Goal: Task Accomplishment & Management: Use online tool/utility

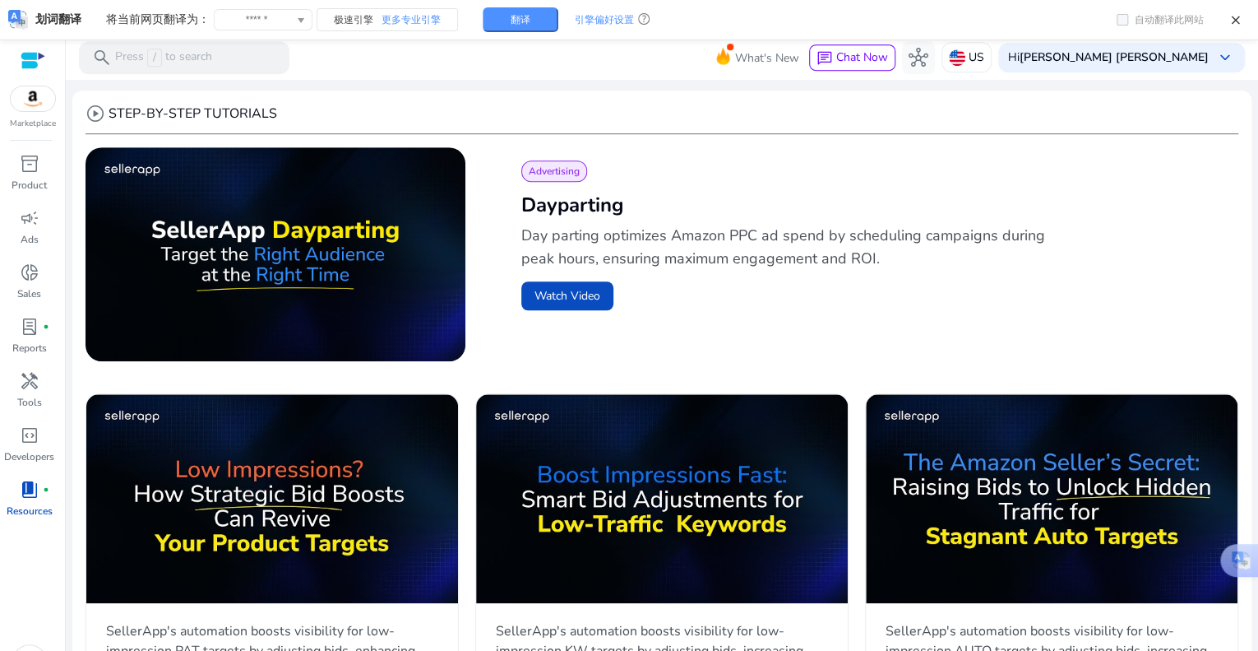
scroll to position [503, 0]
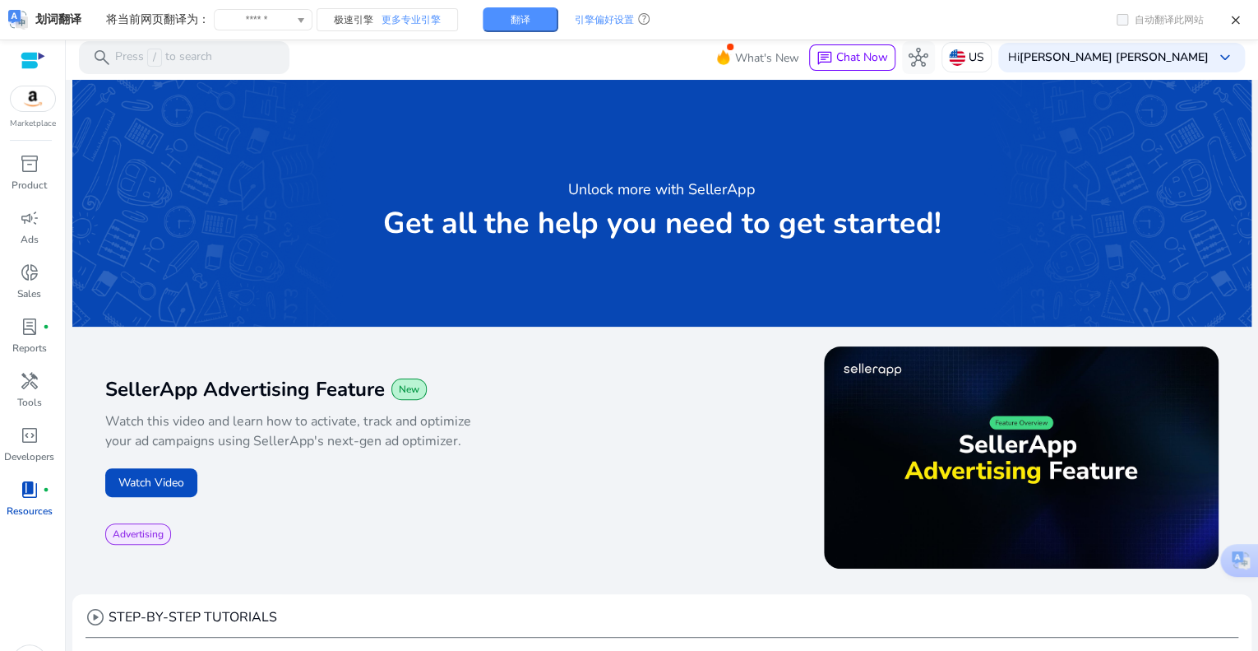
scroll to position [503, 0]
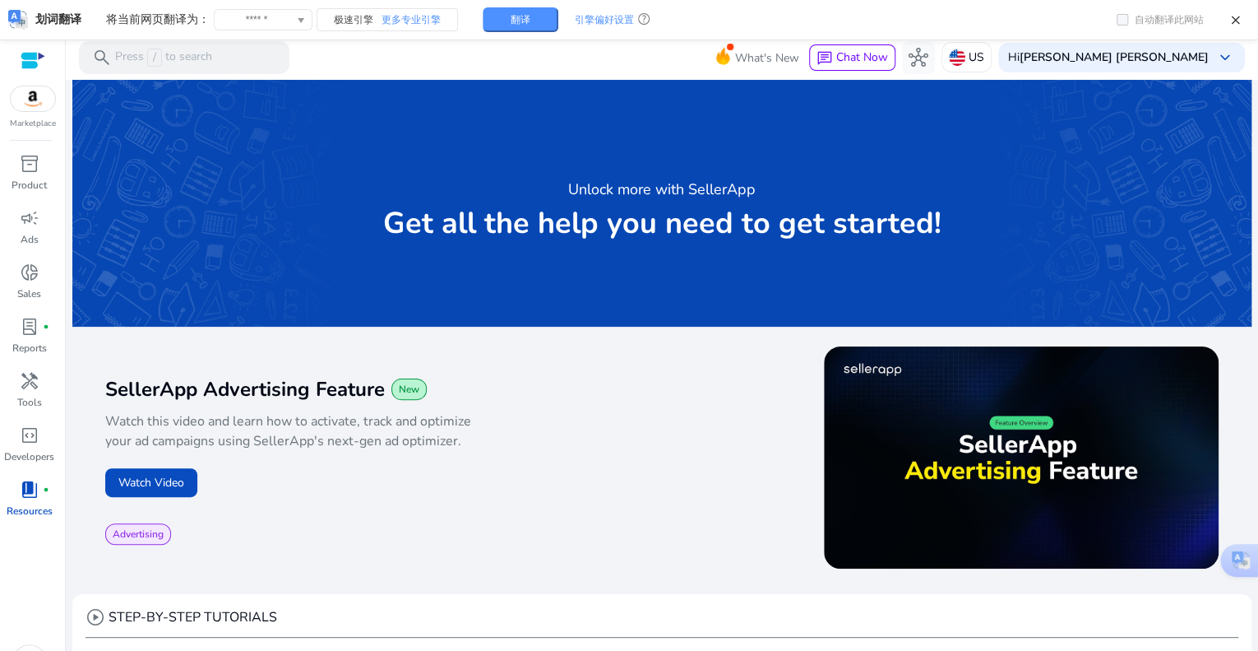
scroll to position [503, 0]
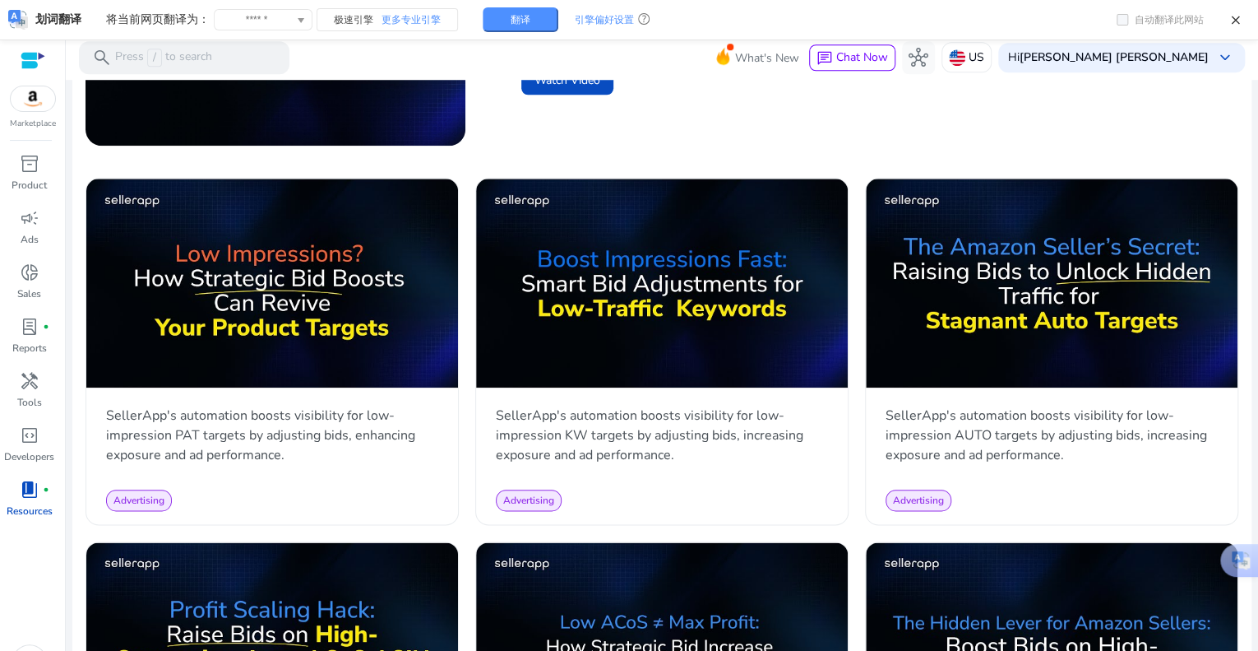
scroll to position [750, 0]
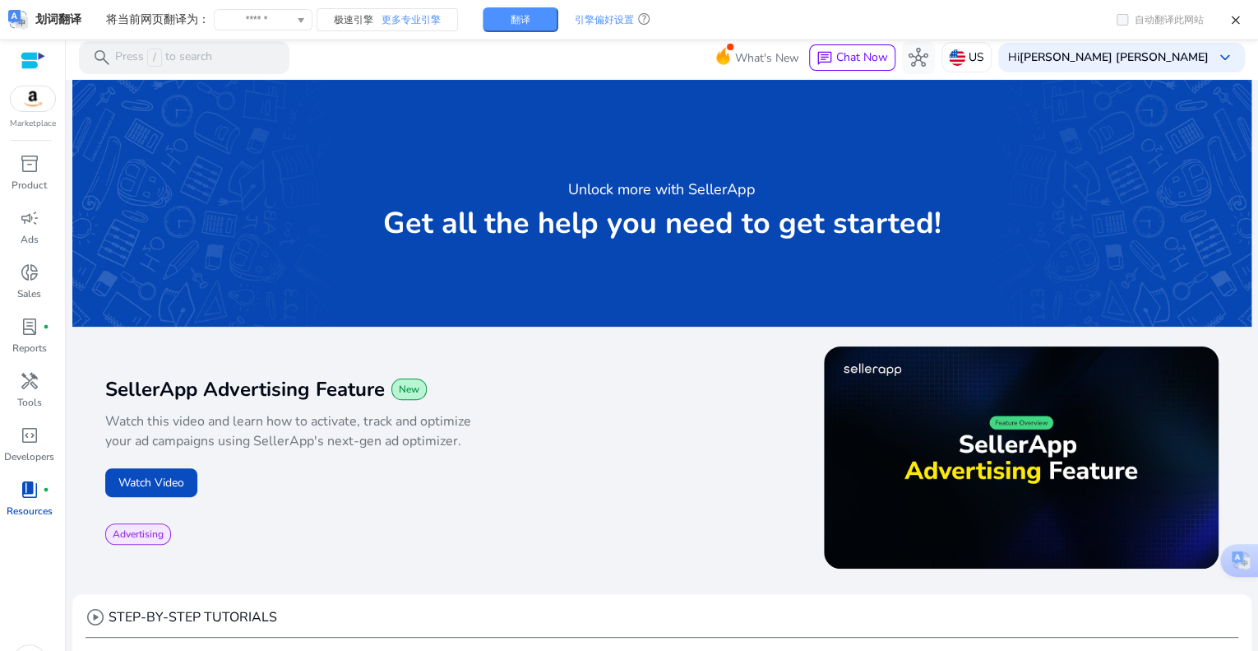
scroll to position [750, 0]
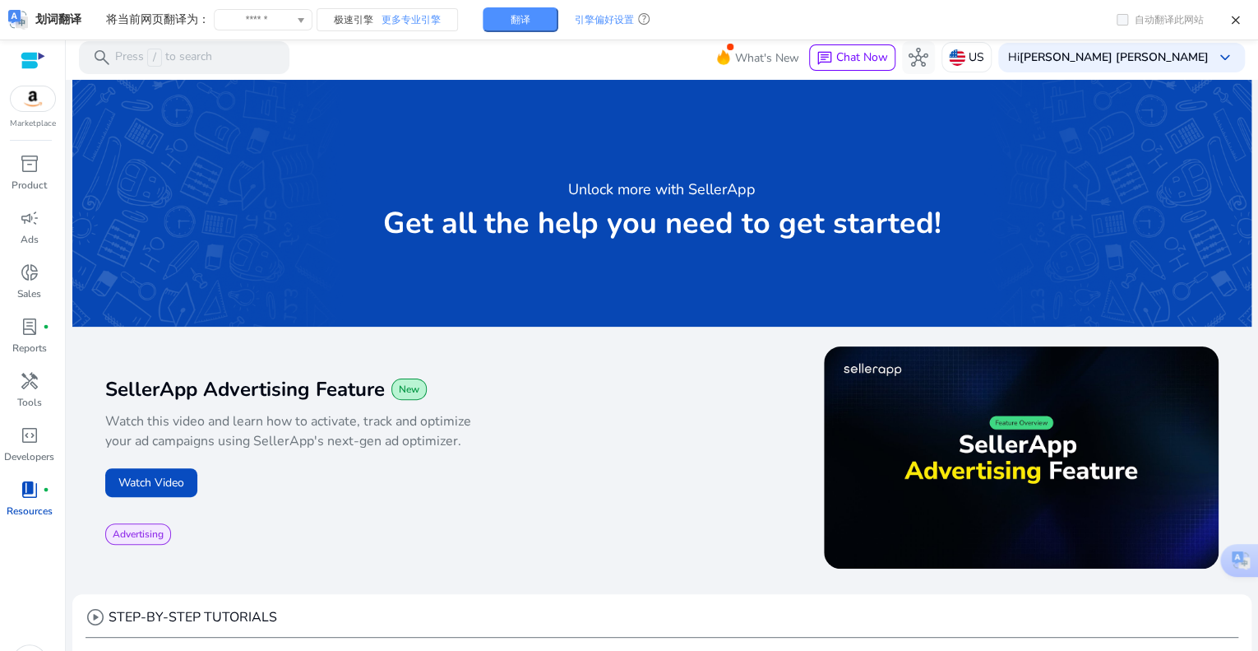
scroll to position [750, 0]
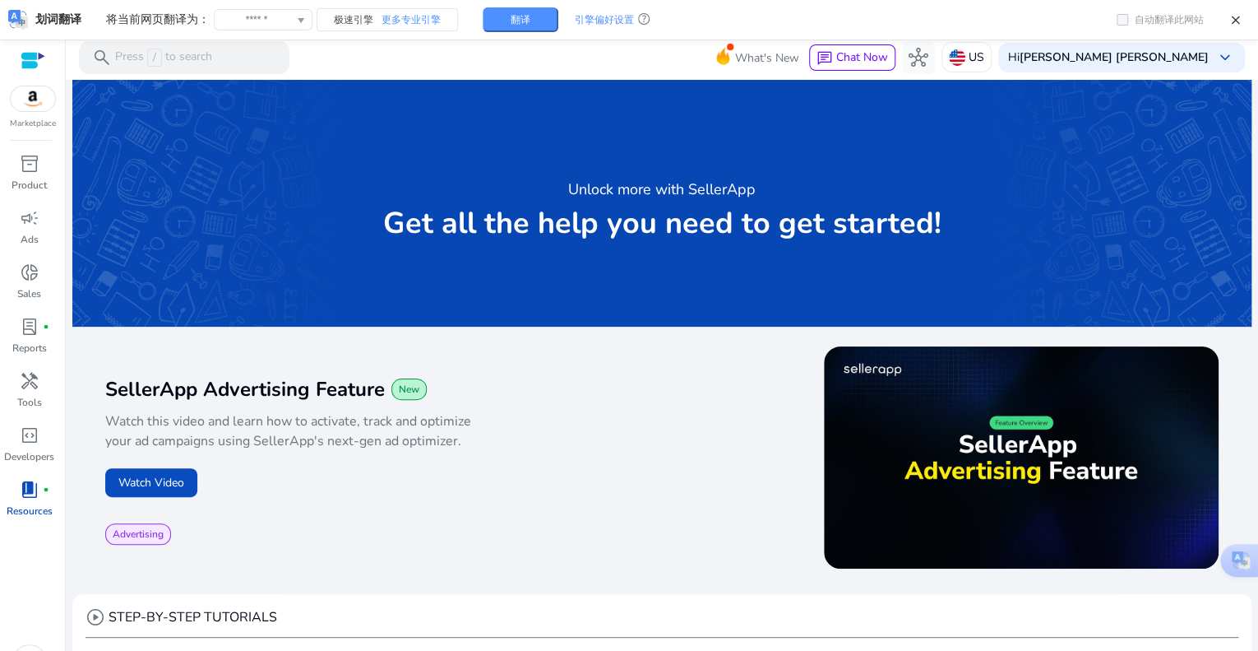
scroll to position [750, 0]
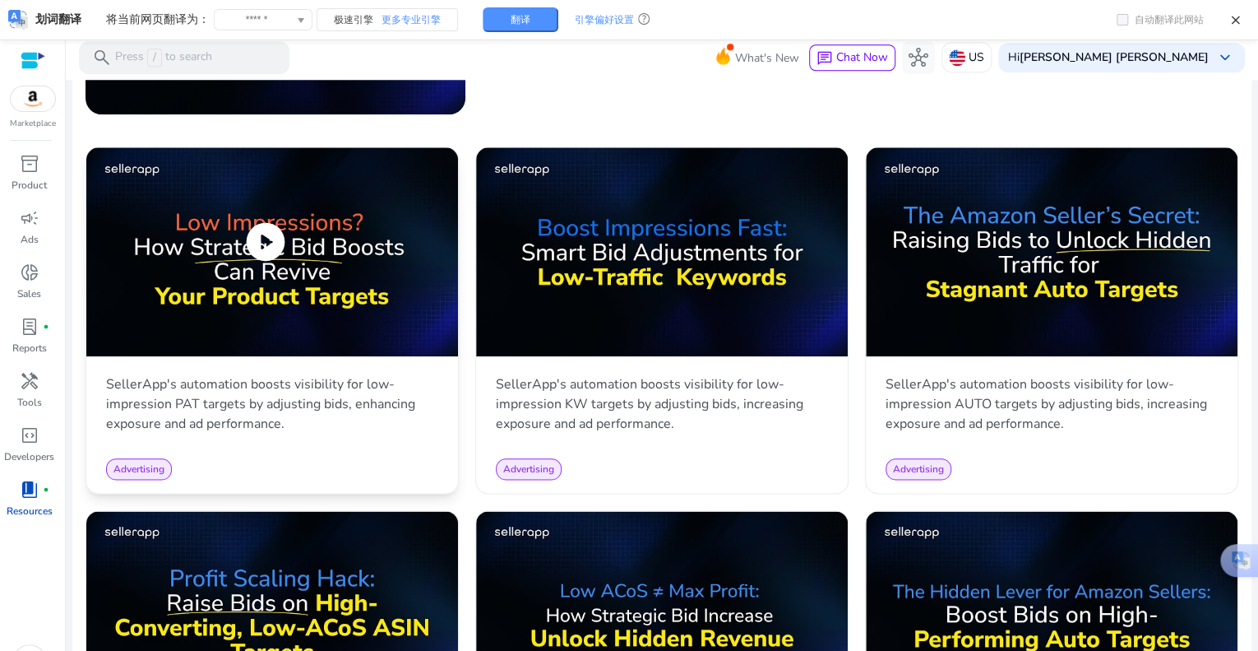
click at [280, 216] on img at bounding box center [272, 251] width 372 height 209
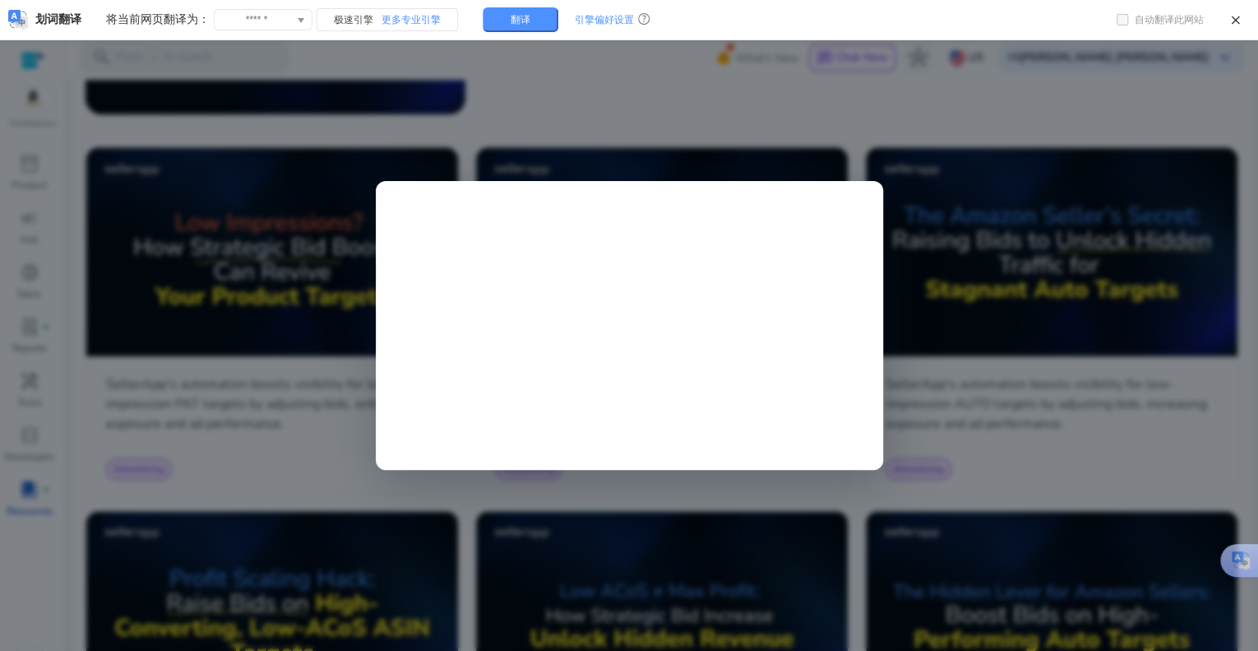
click at [813, 9] on div "划词翻译 将当前网页翻译为： ****** 阿尔巴尼亚语 阿非利堪斯语 阿拉伯语 阿姆哈拉语 阿塞拜疆语 爱沙尼亚语 奥塞梯语 巴什基尔语 保加利亚语 北库尔…" at bounding box center [629, 20] width 1258 height 40
click at [1087, 445] on div at bounding box center [629, 325] width 1258 height 651
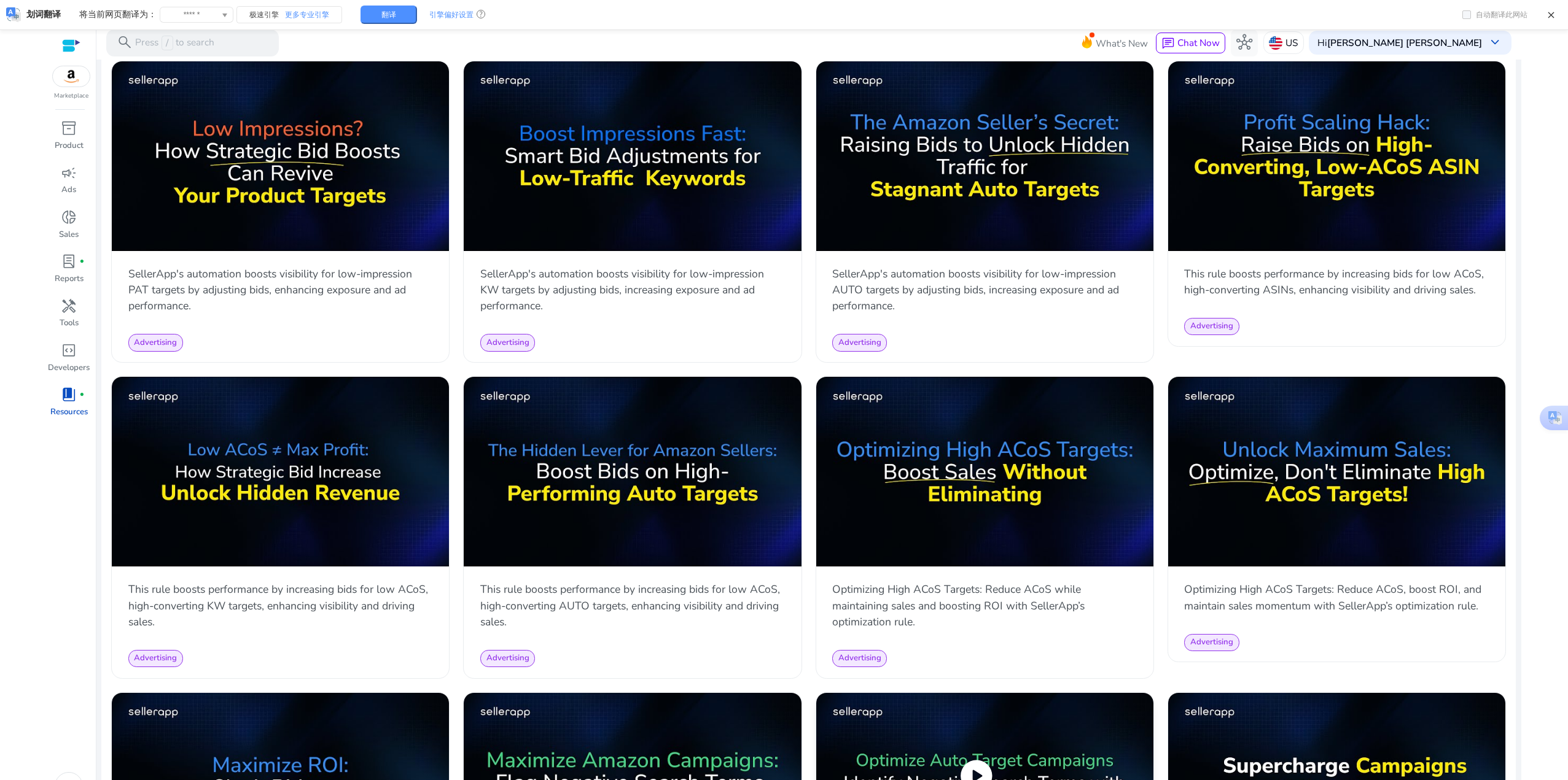
scroll to position [623, 0]
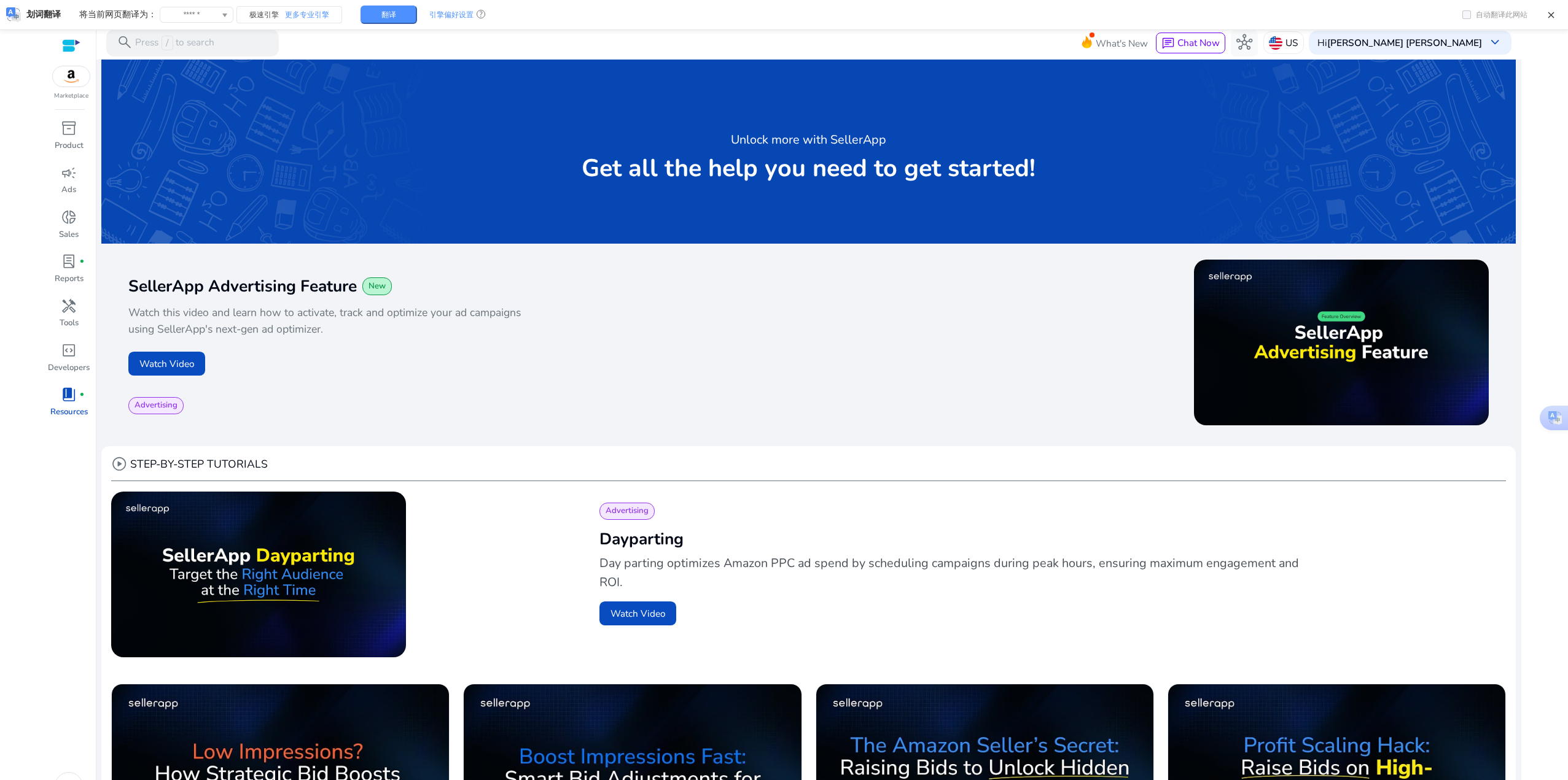
scroll to position [623, 0]
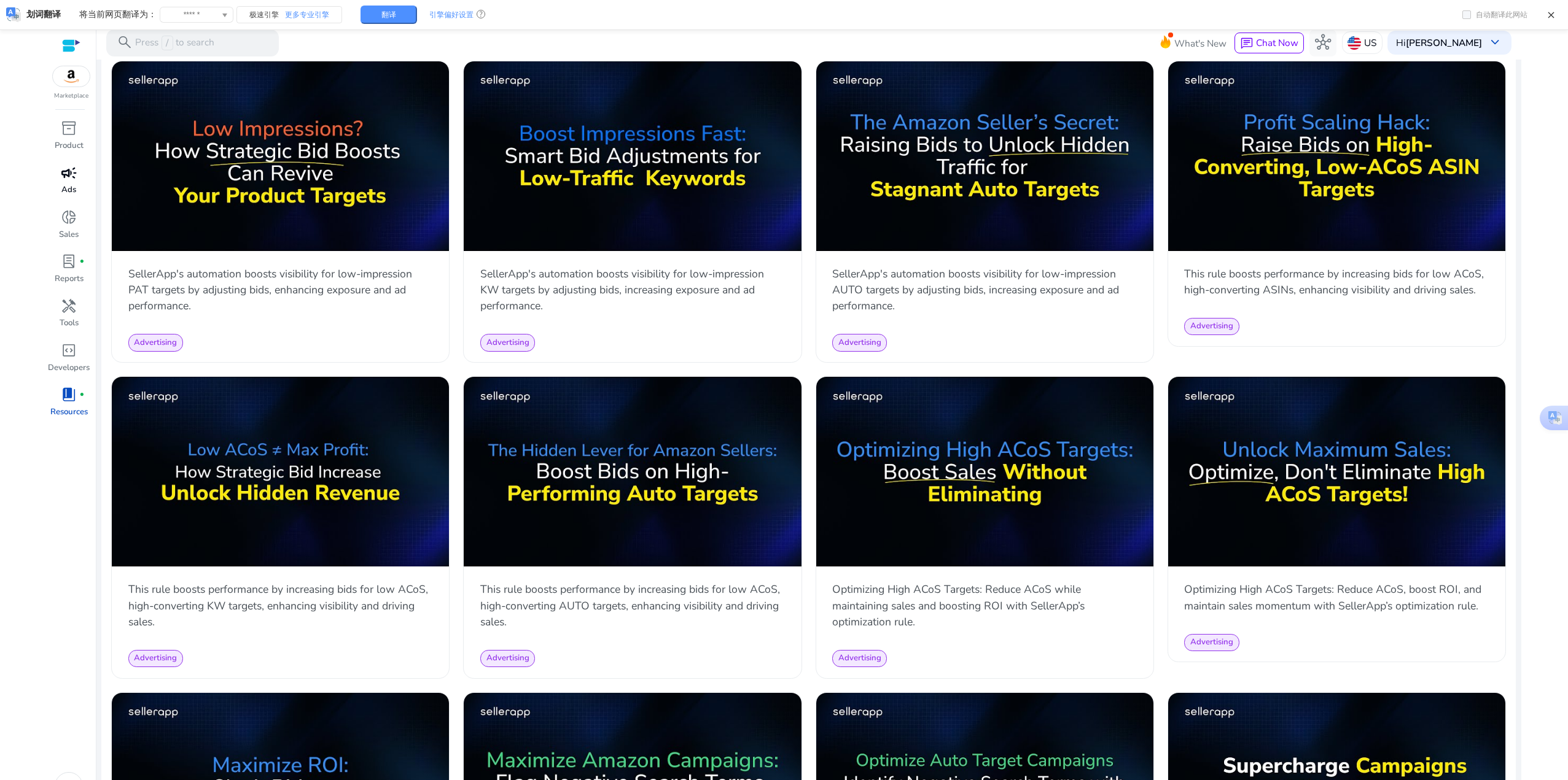
click at [74, 180] on span "campaign" at bounding box center [68, 172] width 16 height 16
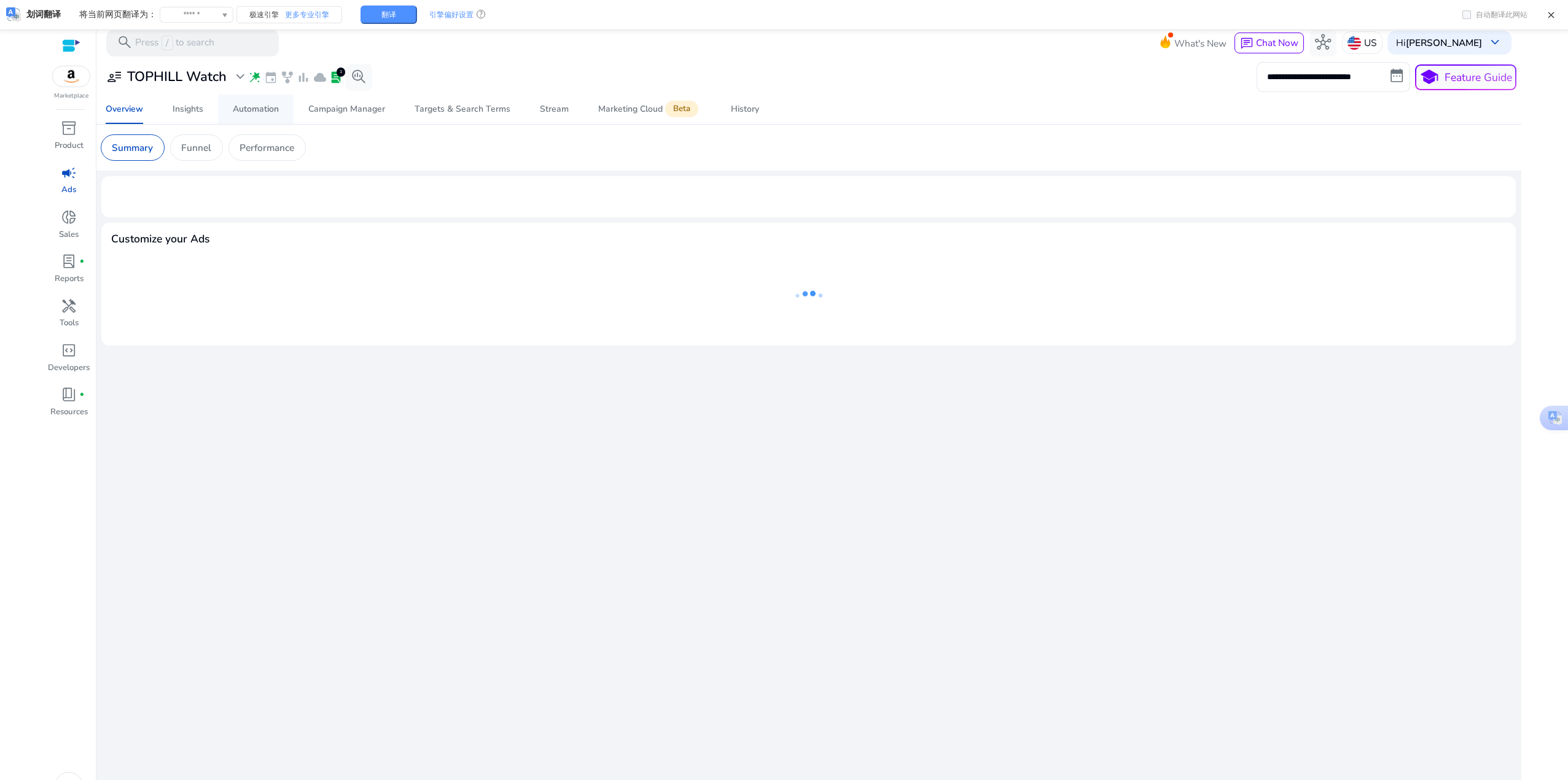
click at [264, 111] on div "Automation" at bounding box center [256, 110] width 46 height 9
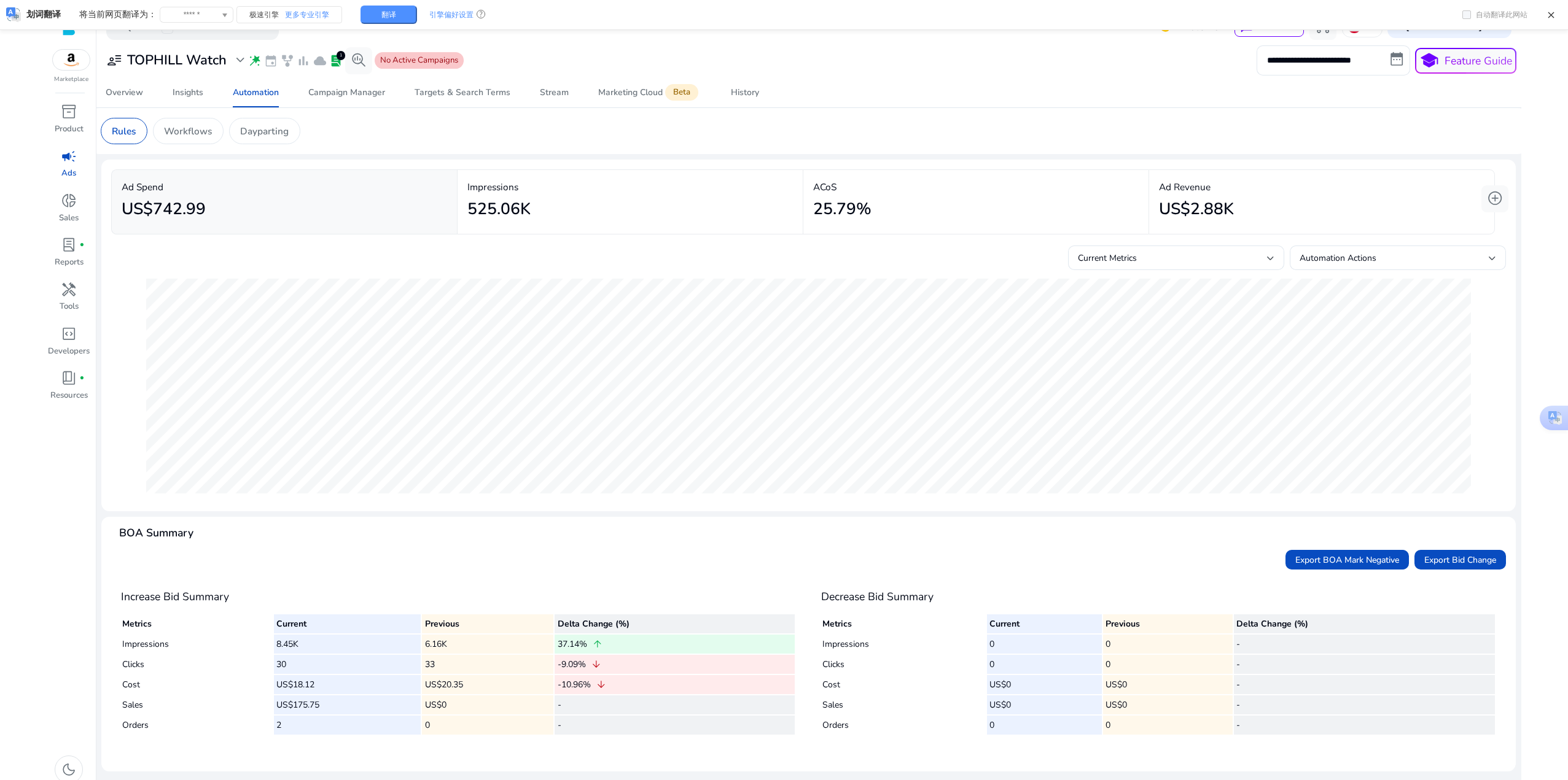
scroll to position [26, 0]
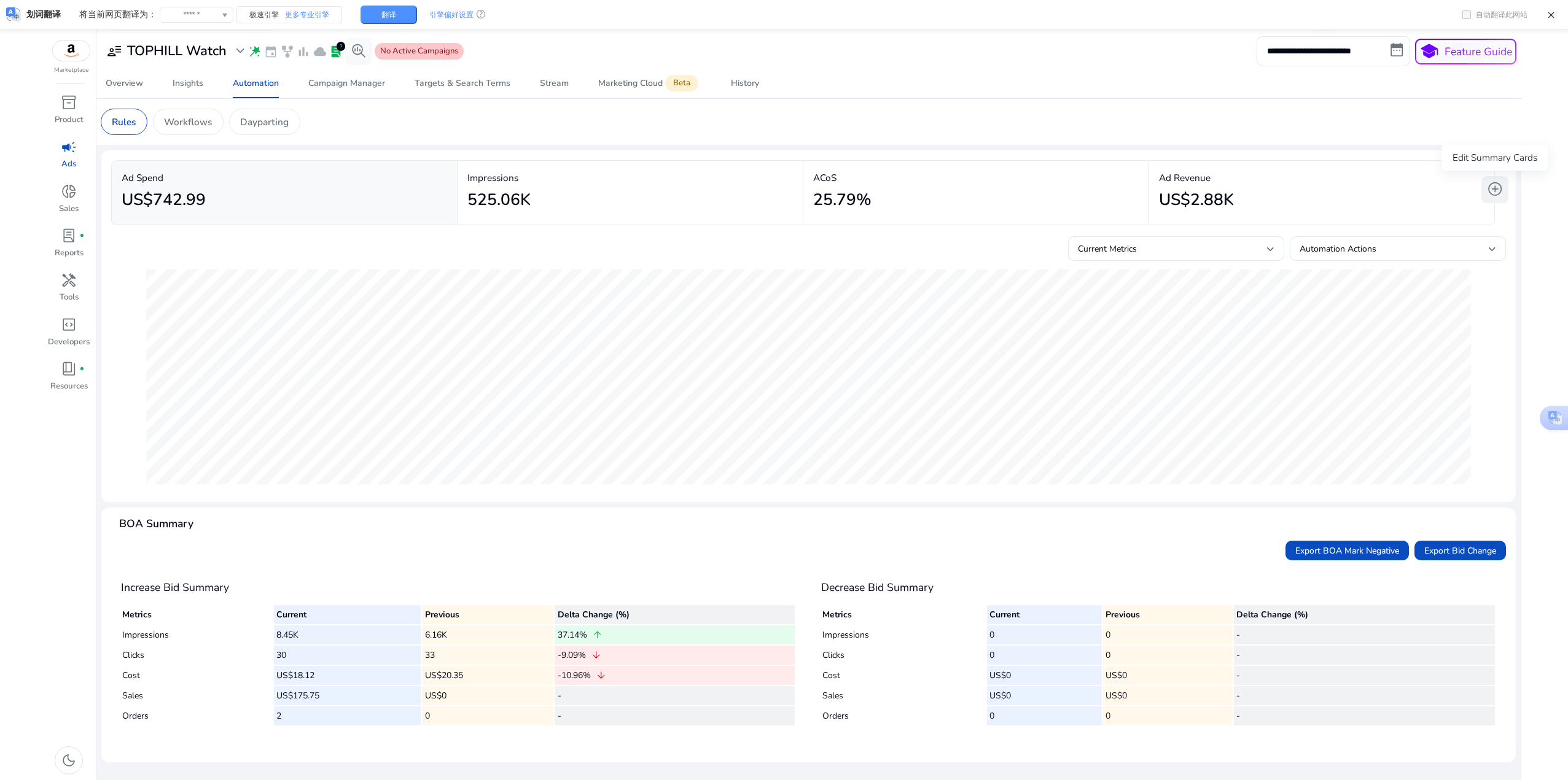
click at [1497, 187] on span "add_circle" at bounding box center [1494, 189] width 16 height 16
click at [1528, 347] on html "**********" at bounding box center [784, 364] width 1568 height 780
click at [122, 113] on div "Rules" at bounding box center [124, 122] width 47 height 26
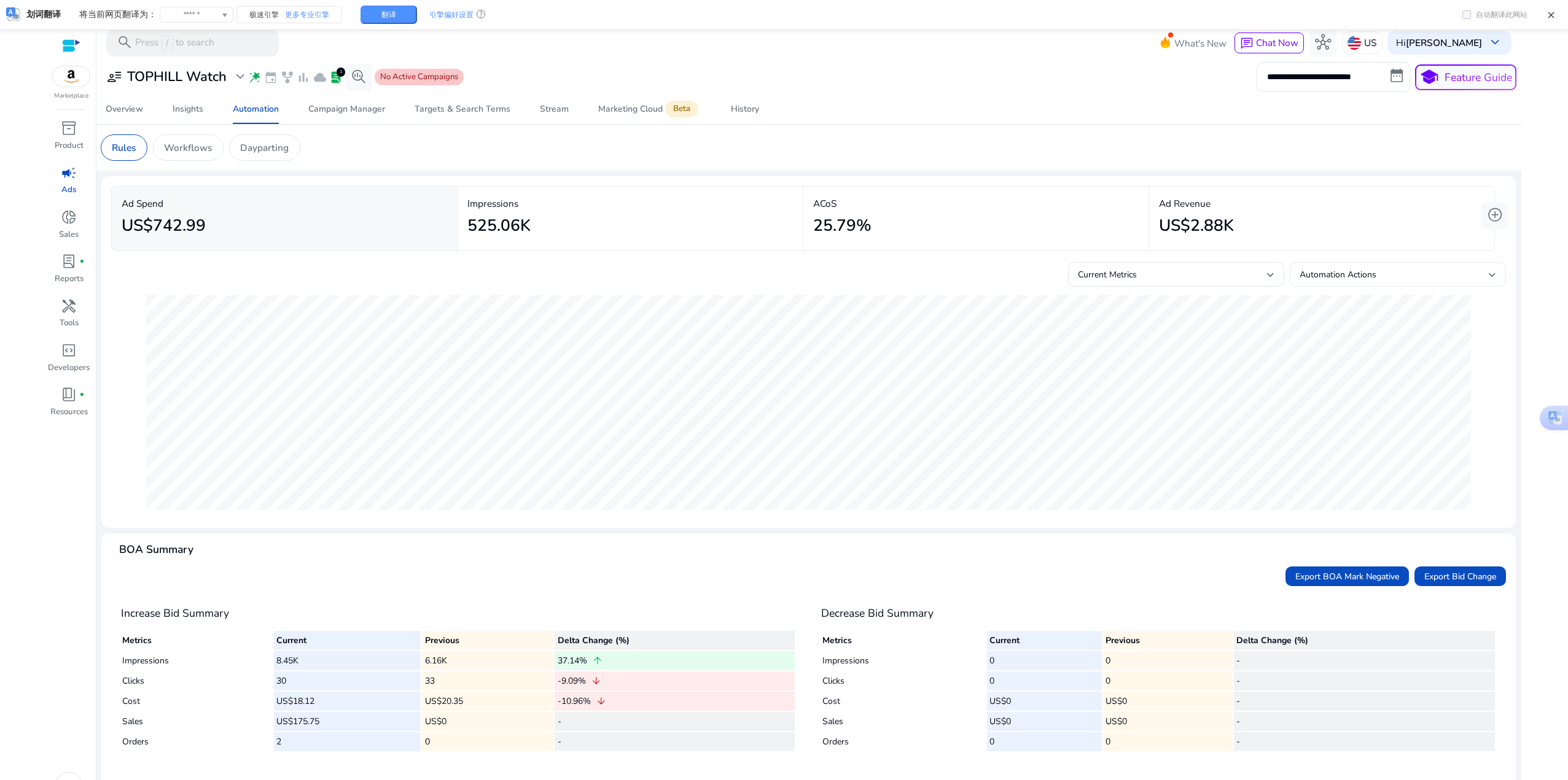
click at [1461, 274] on div "Automation Actions" at bounding box center [1393, 275] width 189 height 13
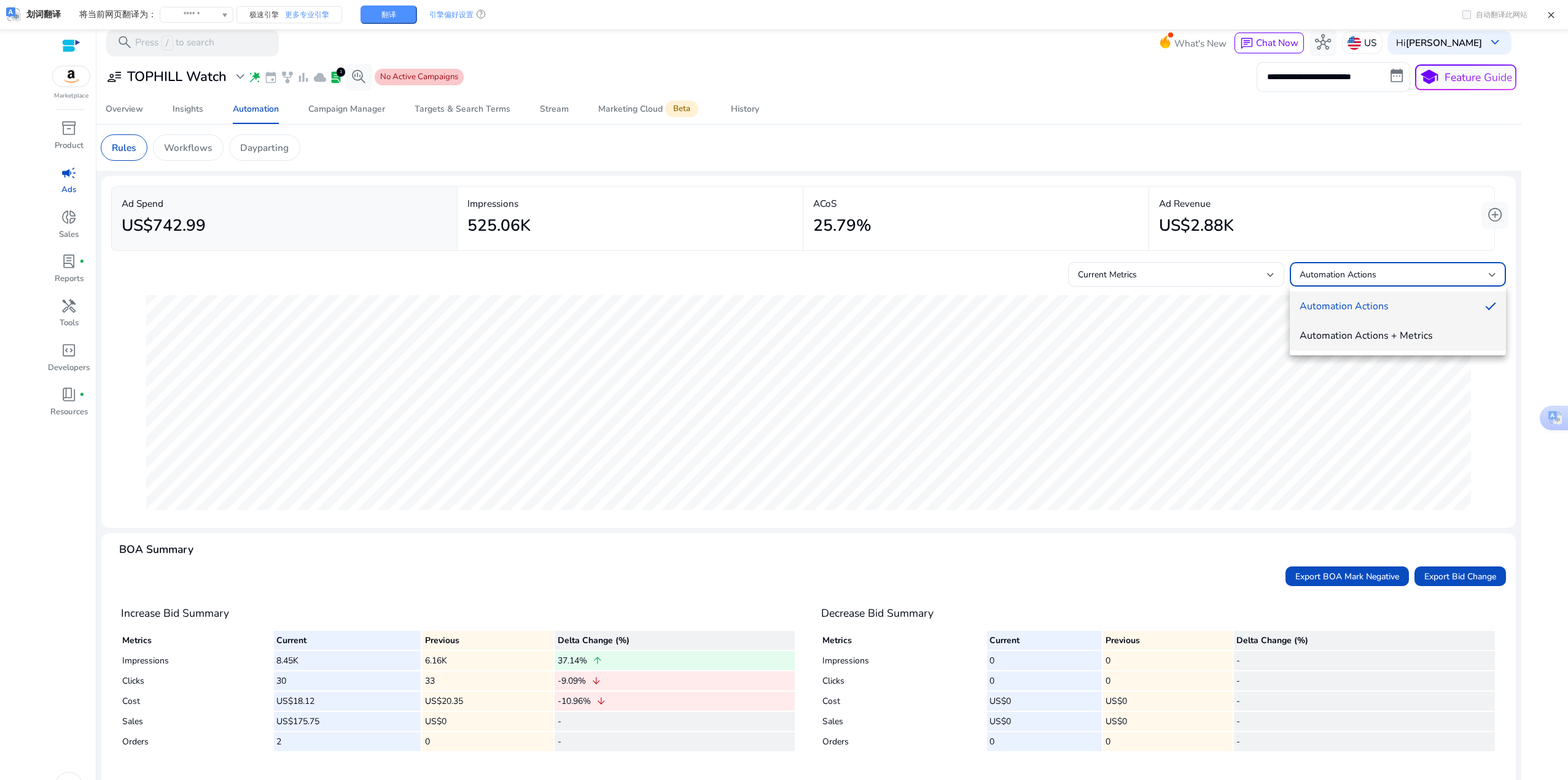
click at [1420, 331] on span "Automation Actions + Metrics" at bounding box center [1397, 336] width 196 height 13
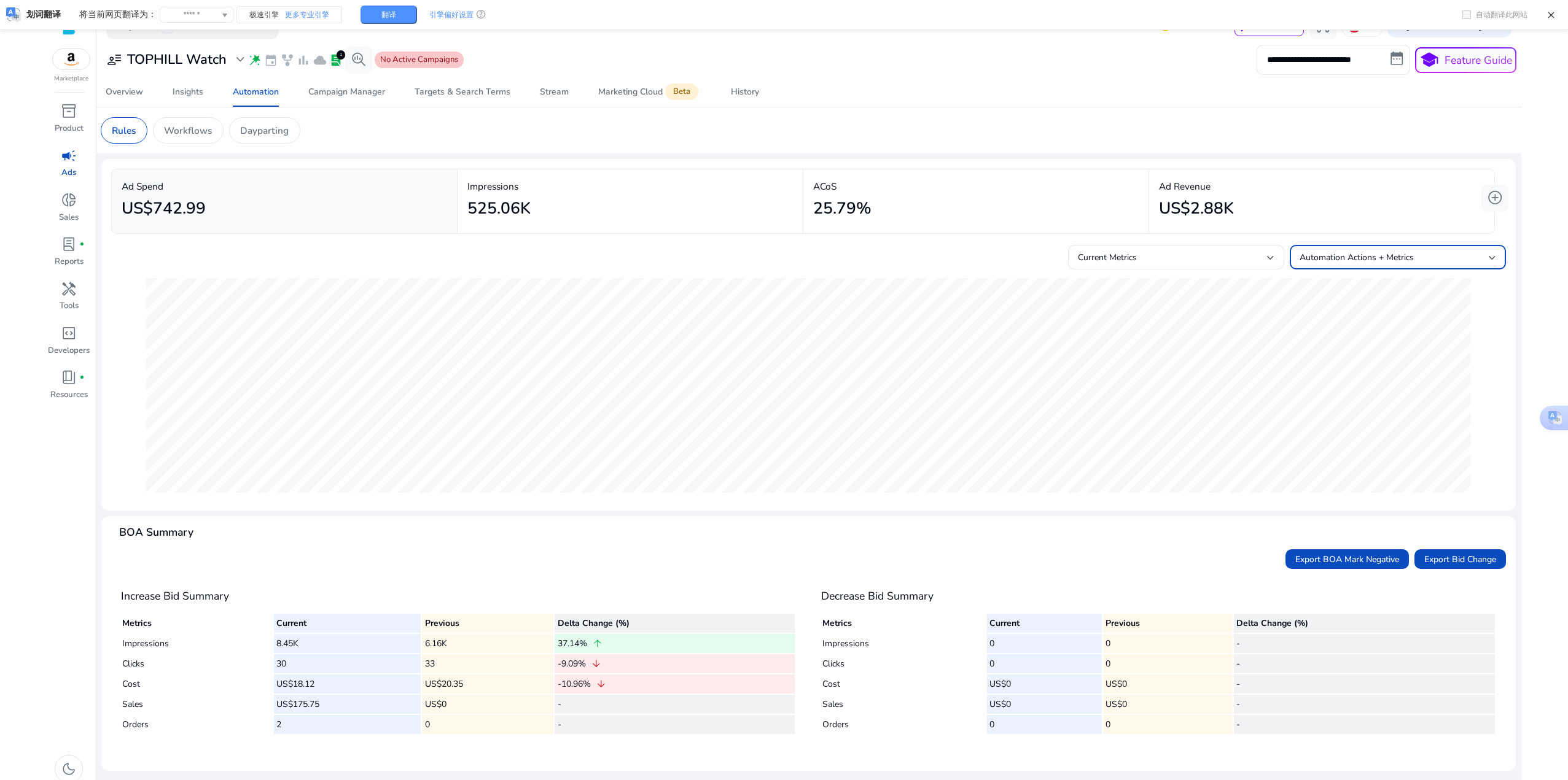
scroll to position [26, 0]
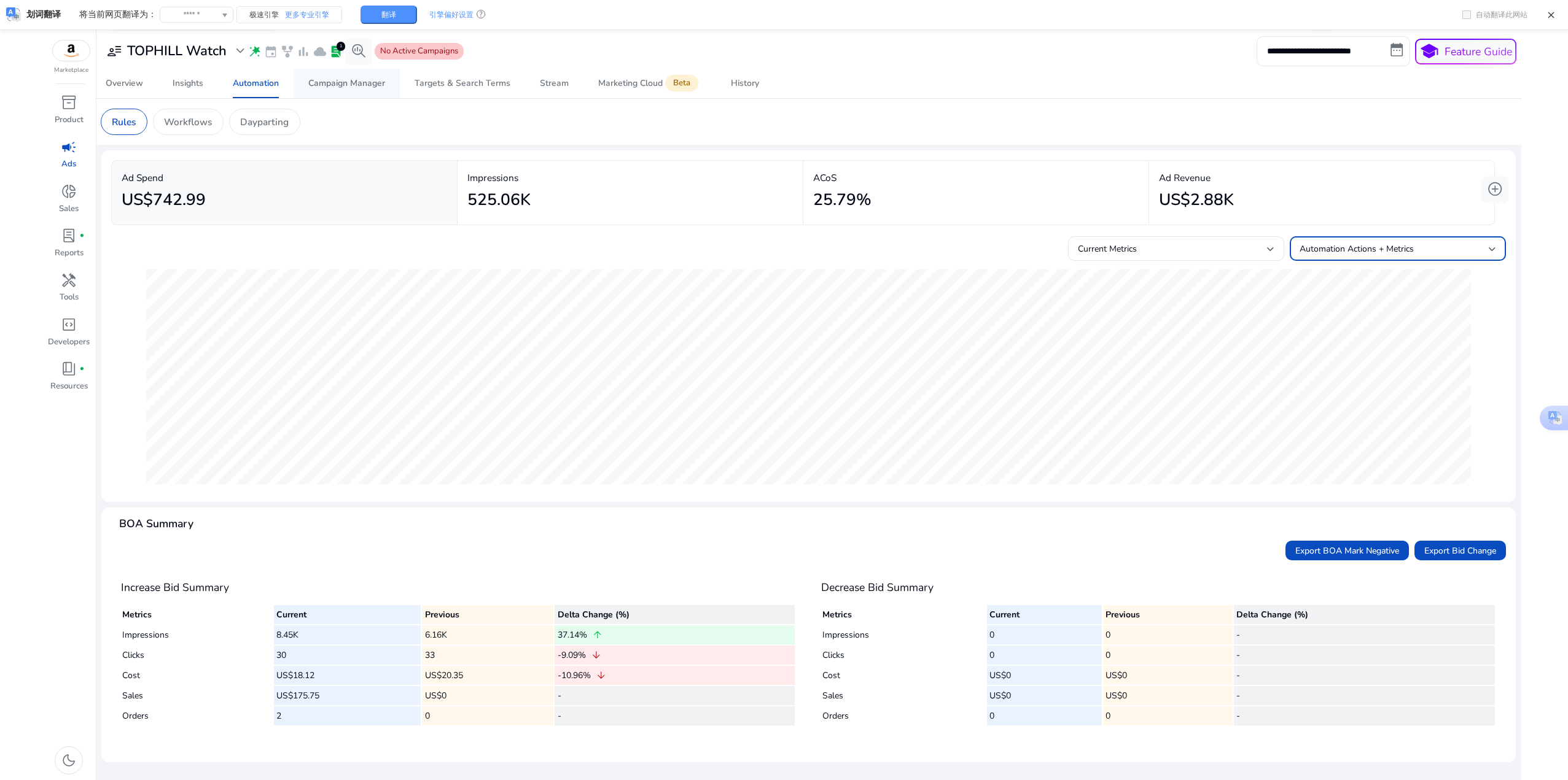
click at [338, 79] on div "Campaign Manager" at bounding box center [346, 84] width 77 height 9
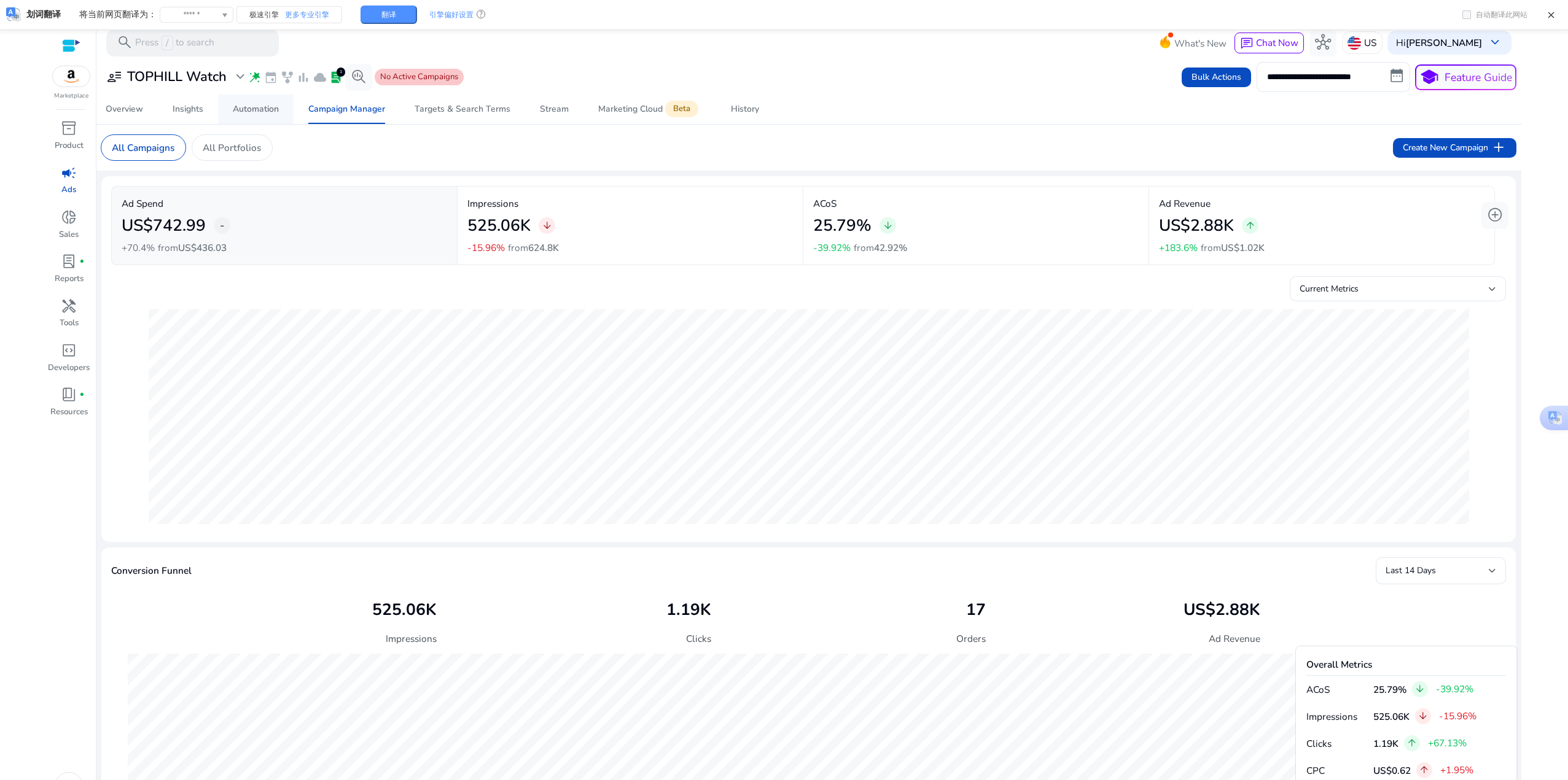
click at [259, 109] on div "Automation" at bounding box center [256, 110] width 46 height 9
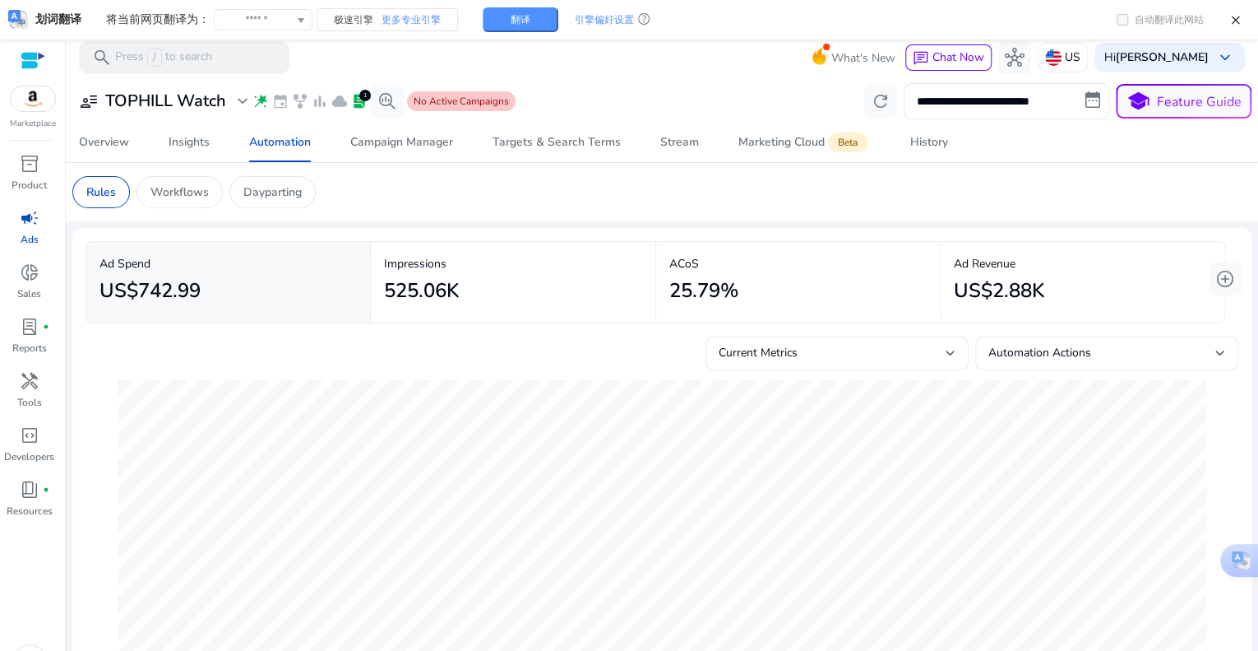
click at [1031, 183] on app-sa-custom-tab "Rules Workflows Dayparting" at bounding box center [661, 192] width 1179 height 32
